Goal: Find specific page/section

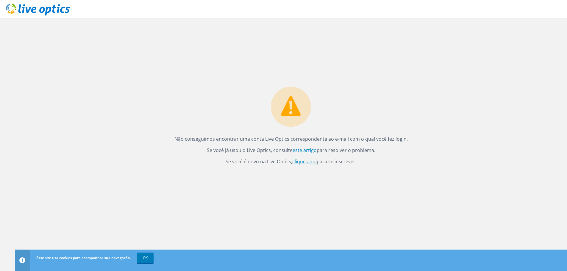
click at [302, 160] on font "clique aqui" at bounding box center [304, 161] width 24 height 7
click at [303, 162] on font "clique aqui" at bounding box center [304, 161] width 24 height 7
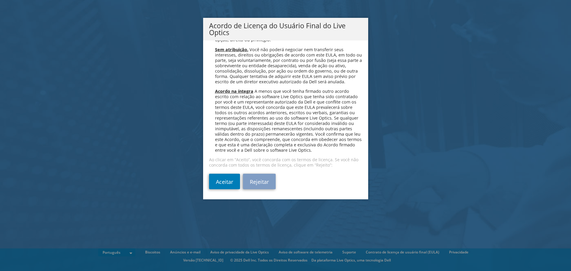
scroll to position [2390, 0]
click at [223, 183] on font "Aceitar" at bounding box center [224, 181] width 17 height 7
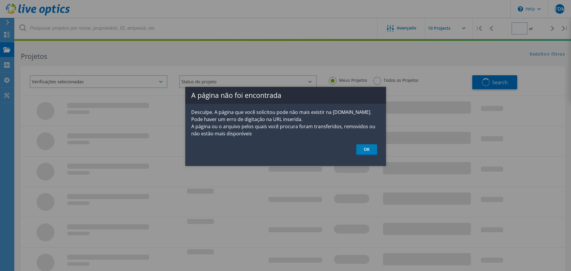
type input "1"
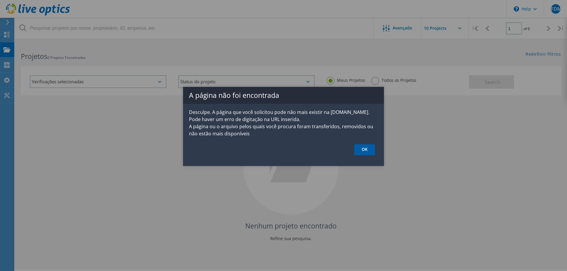
click at [364, 149] on link "OK" at bounding box center [364, 149] width 21 height 11
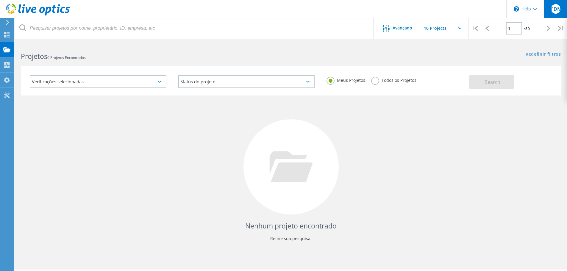
click at [554, 11] on span "IFDM" at bounding box center [555, 9] width 12 height 5
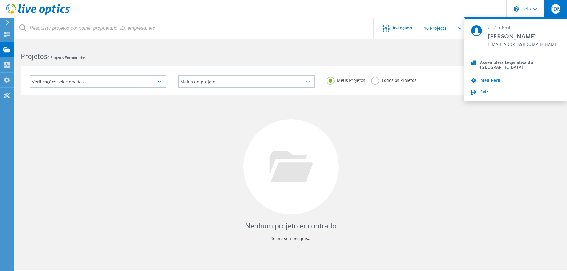
click at [554, 11] on span "IFDM" at bounding box center [555, 9] width 12 height 5
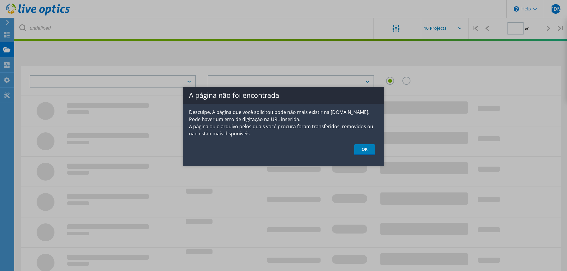
type input "1"
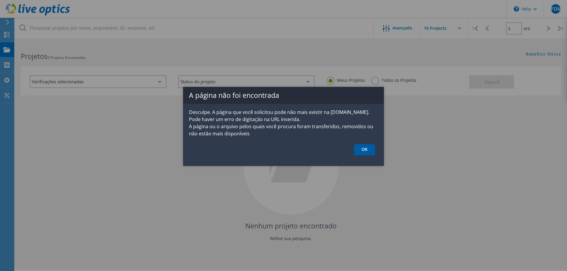
click at [371, 152] on link "OK" at bounding box center [364, 149] width 21 height 11
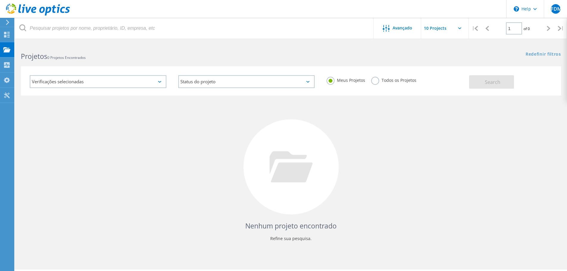
click at [409, 126] on div "Nenhum projeto encontrado Refine sua pesquisa." at bounding box center [291, 172] width 540 height 154
